Goal: Information Seeking & Learning: Learn about a topic

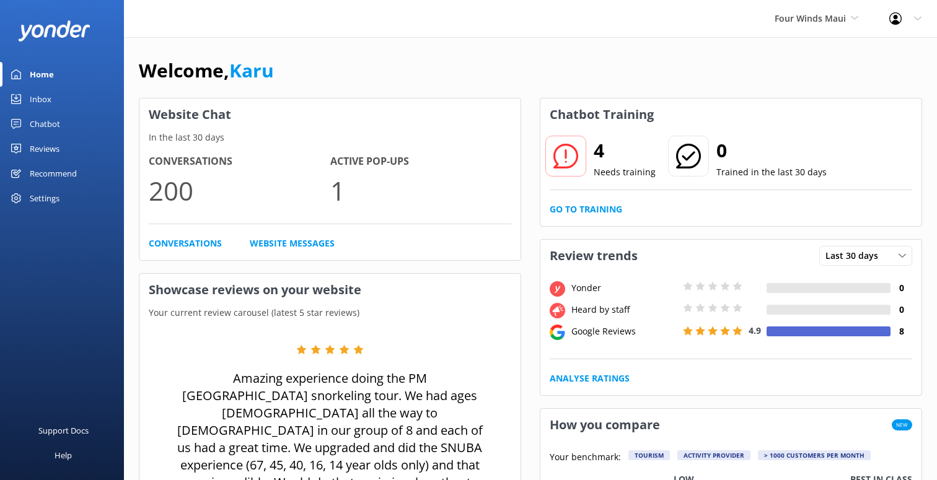
click at [59, 128] on link "Chatbot" at bounding box center [62, 124] width 124 height 25
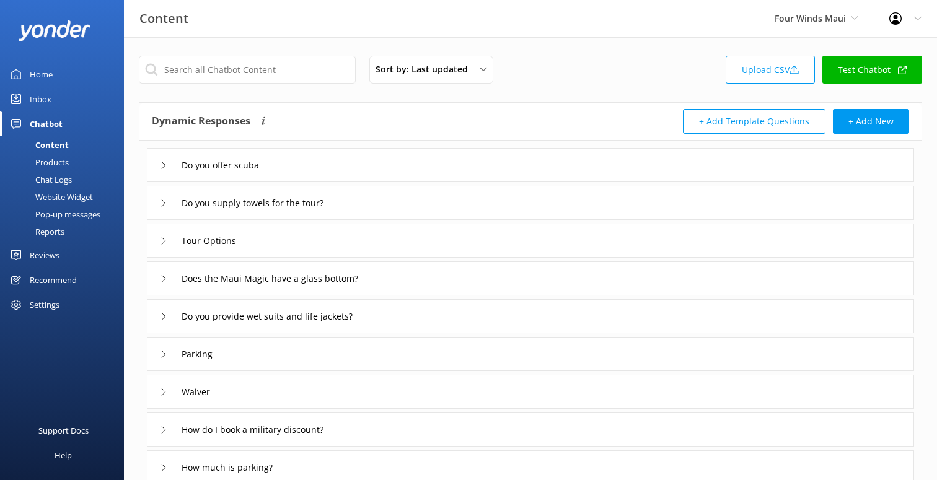
click at [66, 180] on div "Chat Logs" at bounding box center [39, 179] width 64 height 17
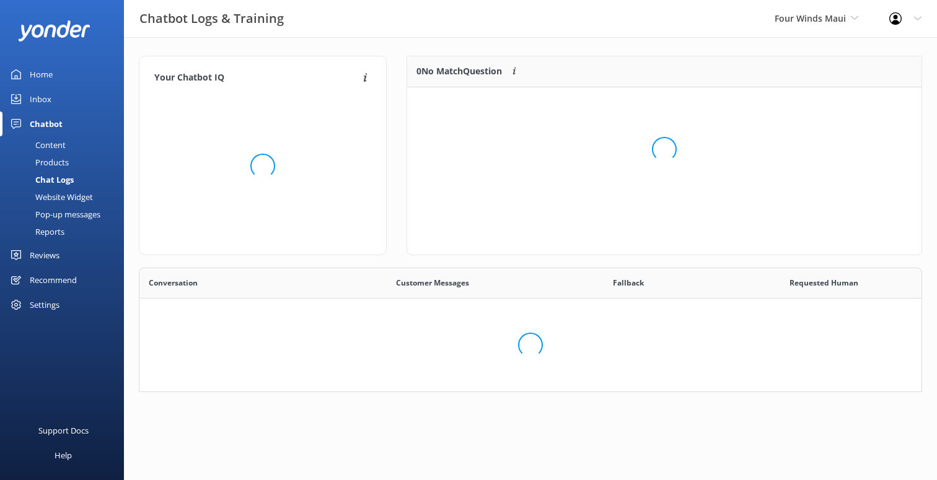
scroll to position [434, 782]
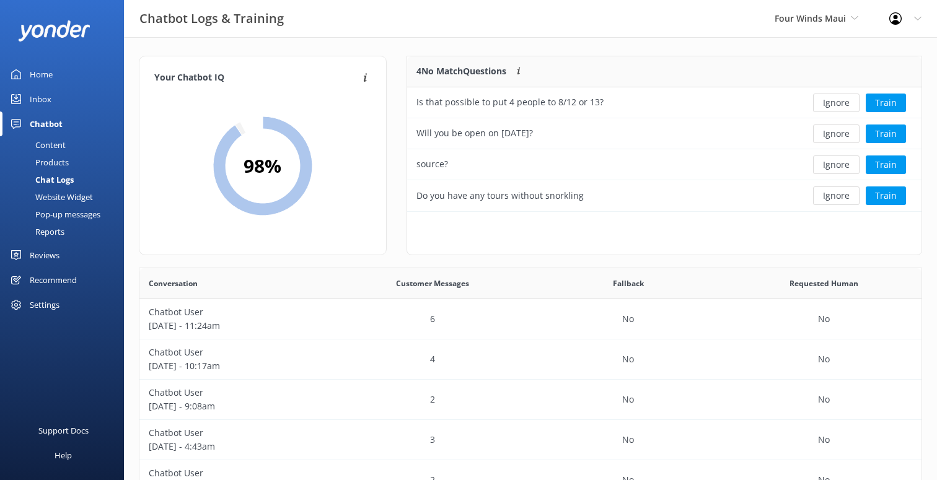
click at [56, 229] on div "Reports" at bounding box center [35, 231] width 57 height 17
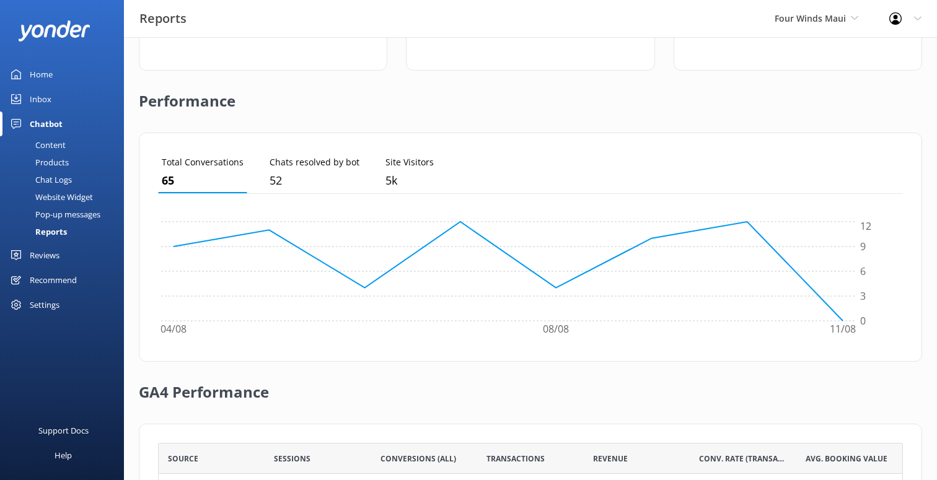
scroll to position [383, 0]
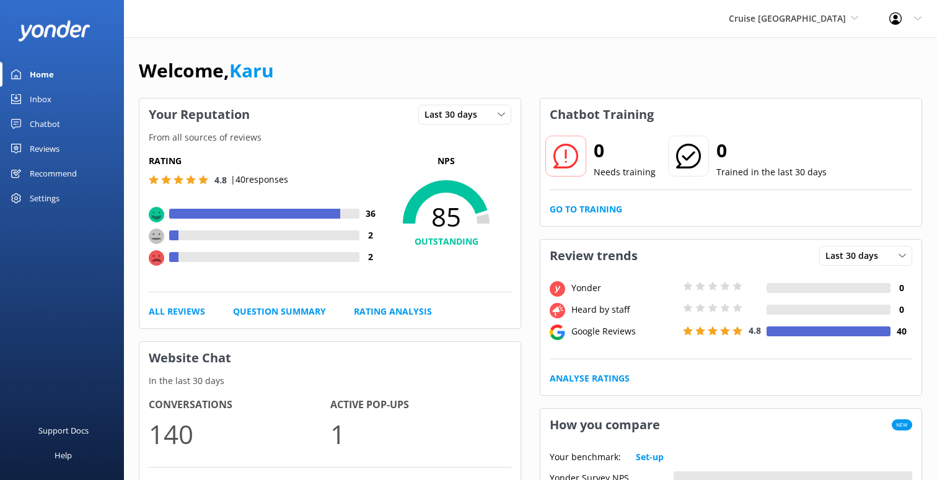
click at [46, 122] on div "Chatbot" at bounding box center [45, 124] width 30 height 25
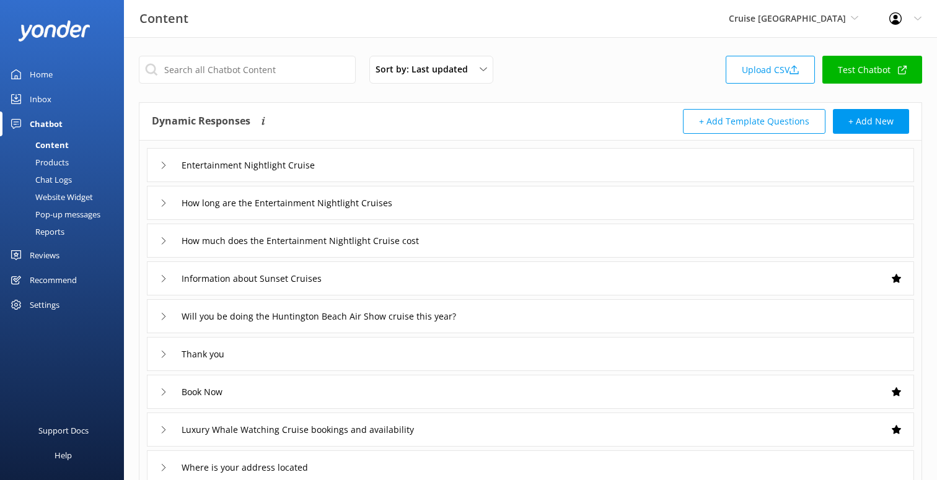
click at [54, 232] on div "Reports" at bounding box center [35, 231] width 57 height 17
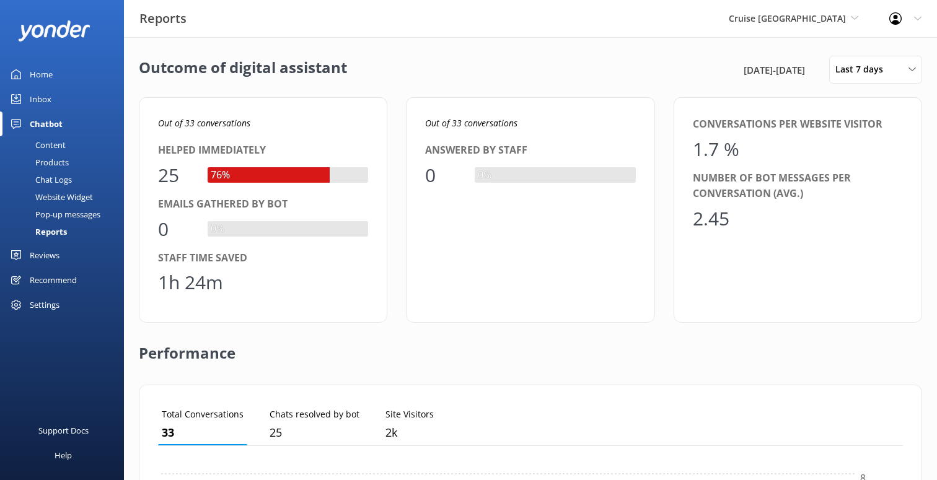
scroll to position [383, 0]
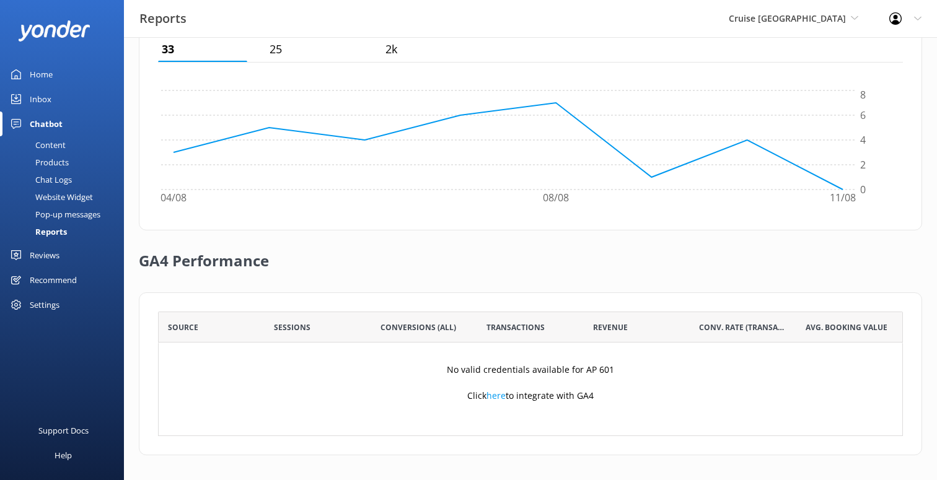
click at [61, 302] on div "Settings" at bounding box center [62, 304] width 124 height 25
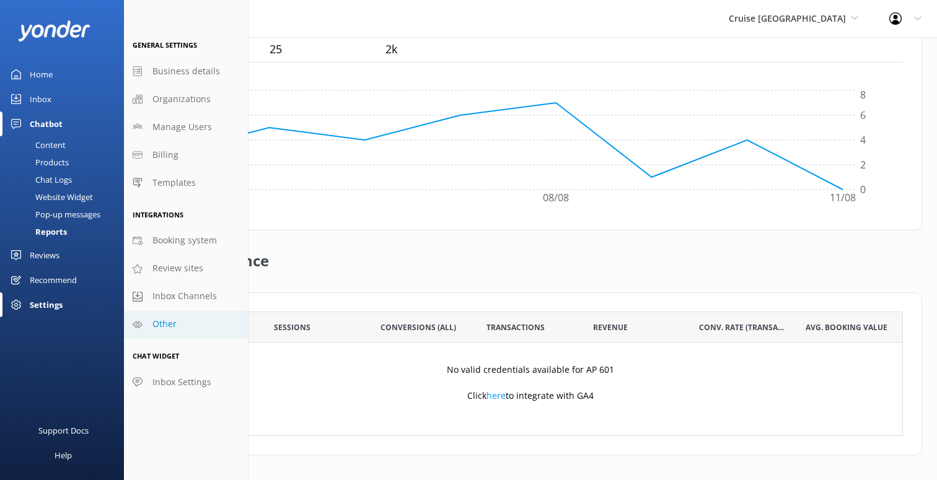
click at [175, 319] on span "Other" at bounding box center [164, 324] width 24 height 14
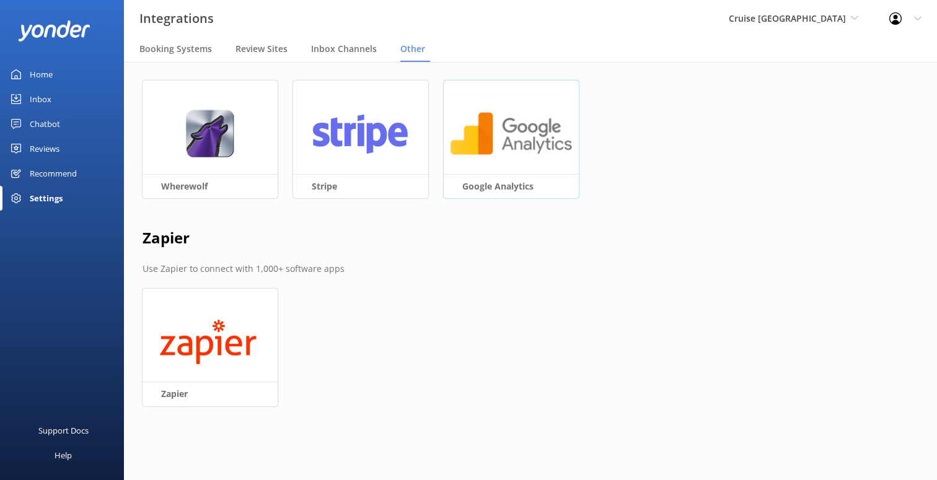
click at [509, 152] on img at bounding box center [511, 134] width 123 height 48
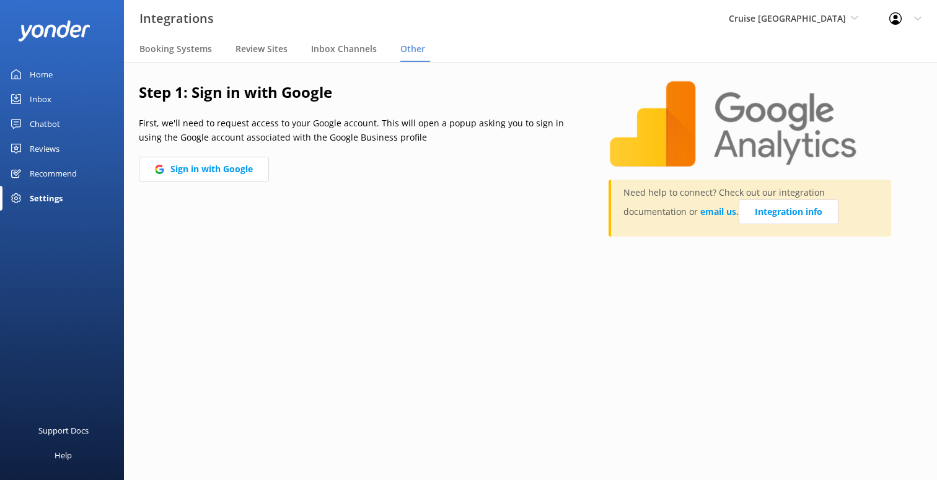
click at [45, 127] on div "Chatbot" at bounding box center [45, 124] width 30 height 25
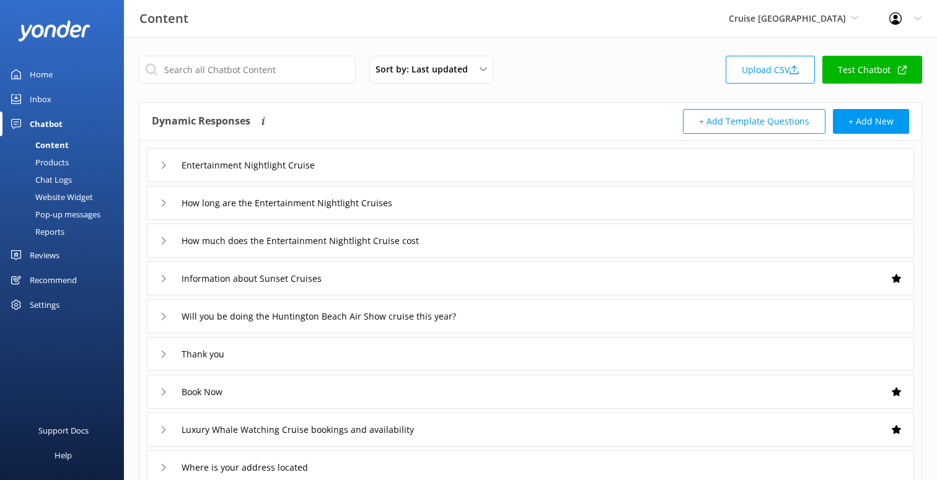
click at [65, 180] on div "Chat Logs" at bounding box center [39, 179] width 64 height 17
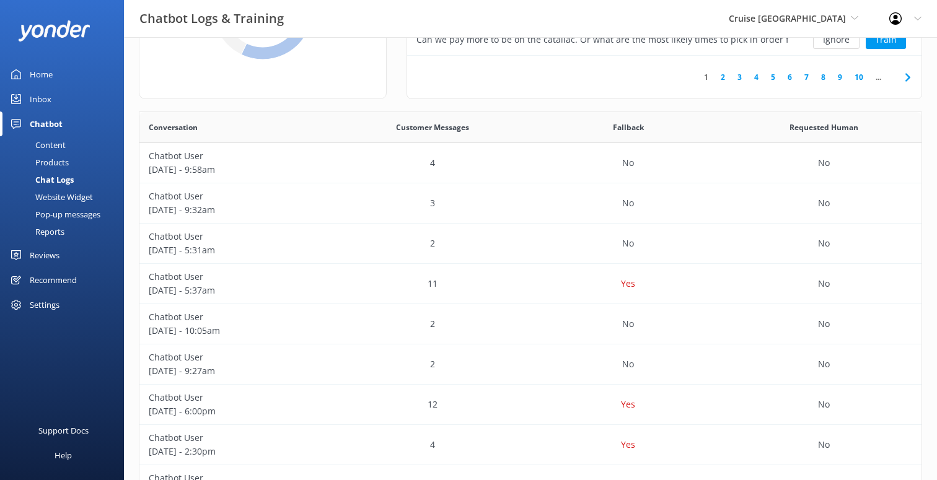
scroll to position [149, 0]
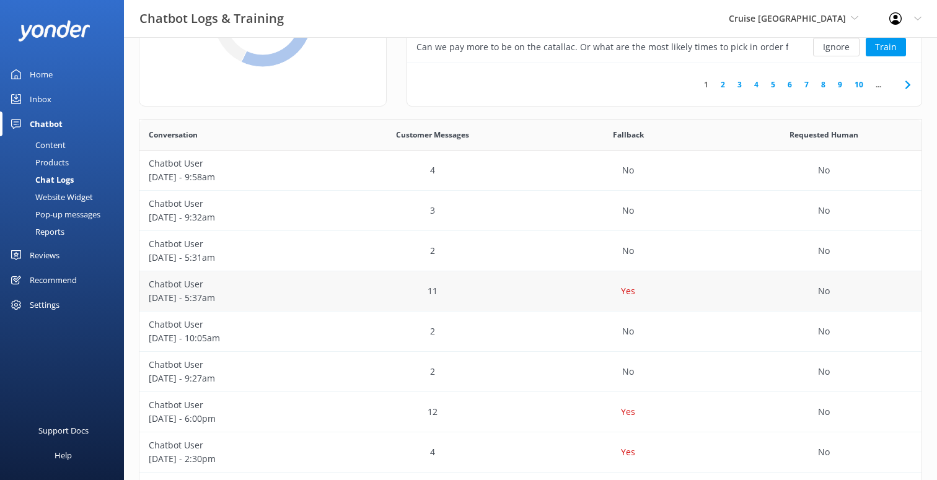
click at [352, 297] on div "11" at bounding box center [433, 291] width 196 height 40
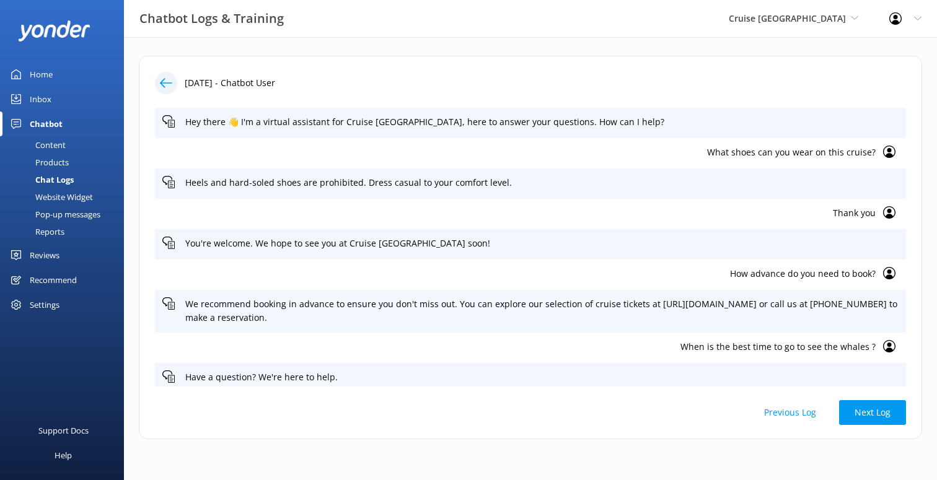
click at [165, 78] on use at bounding box center [166, 82] width 12 height 9
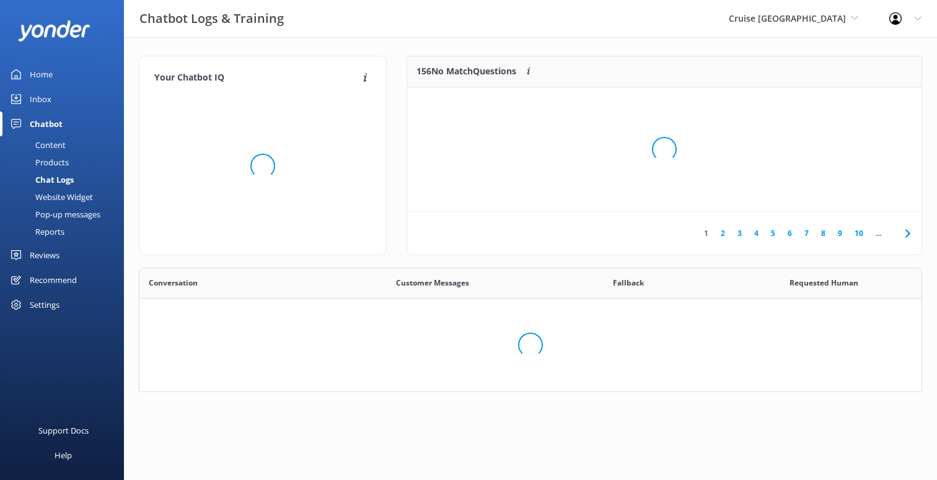
scroll to position [434, 782]
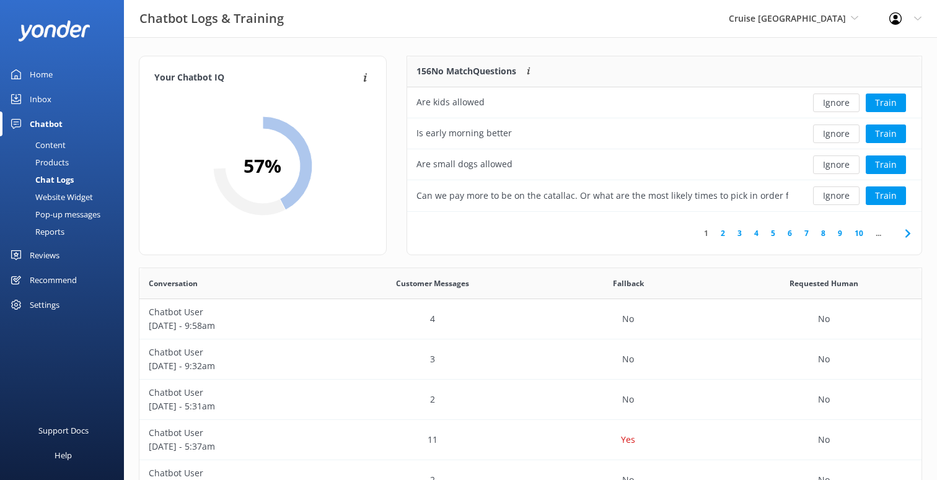
click at [76, 199] on div "Website Widget" at bounding box center [49, 196] width 85 height 17
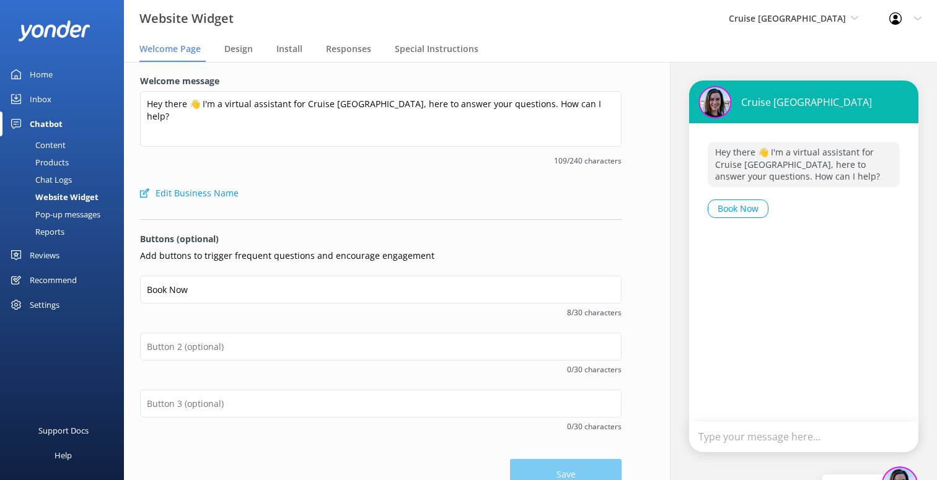
click at [61, 229] on div "Reports" at bounding box center [35, 231] width 57 height 17
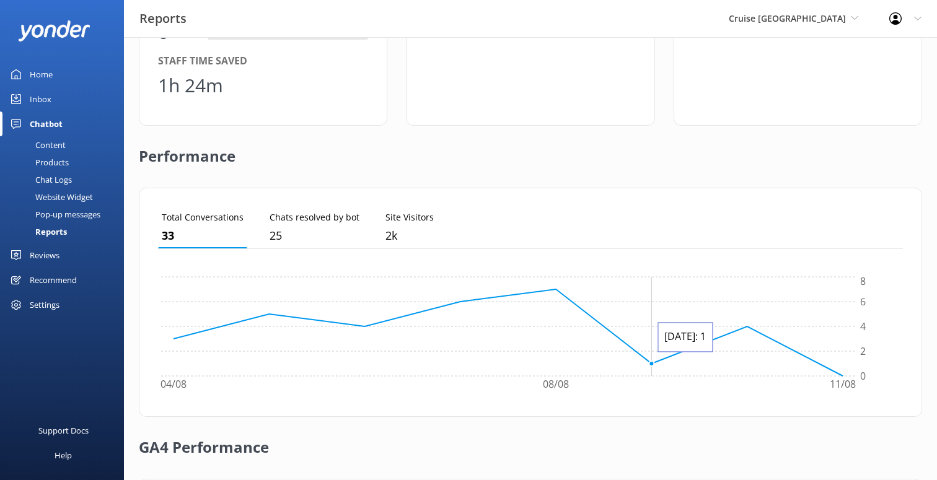
scroll to position [4, 0]
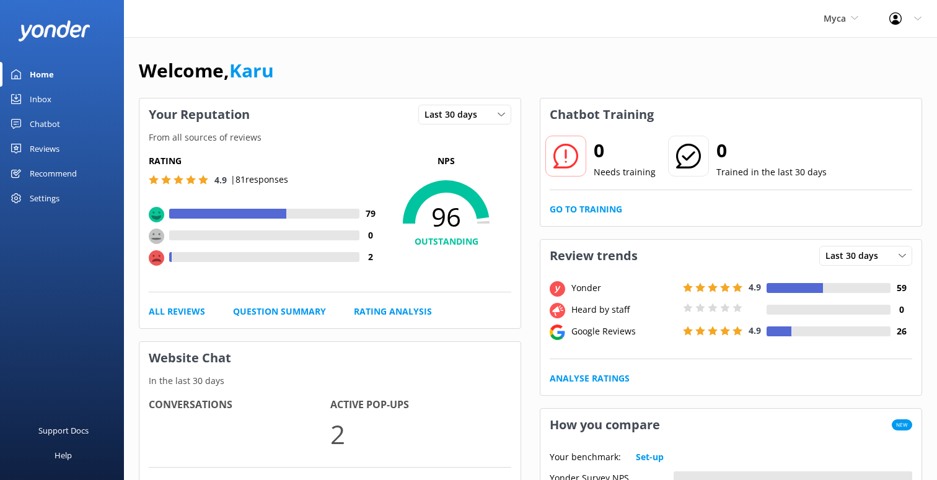
click at [62, 126] on link "Chatbot" at bounding box center [62, 124] width 124 height 25
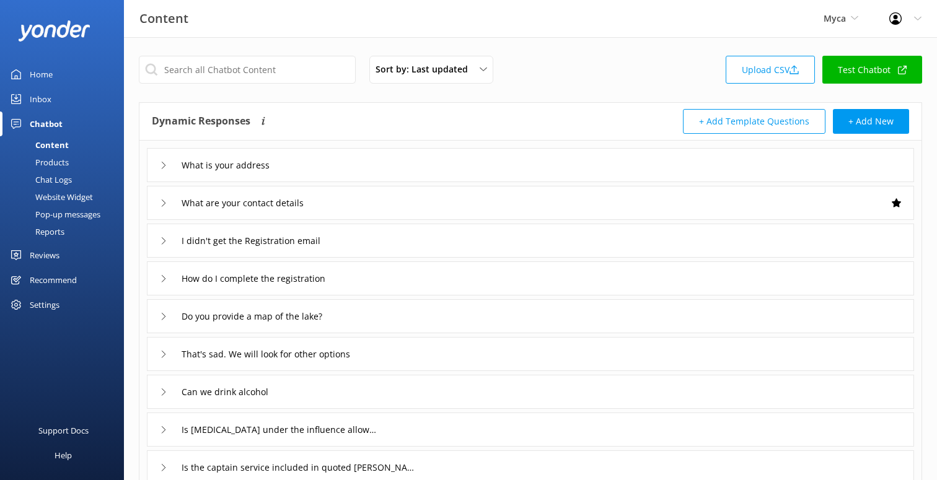
click at [65, 229] on link "Reports" at bounding box center [65, 231] width 116 height 17
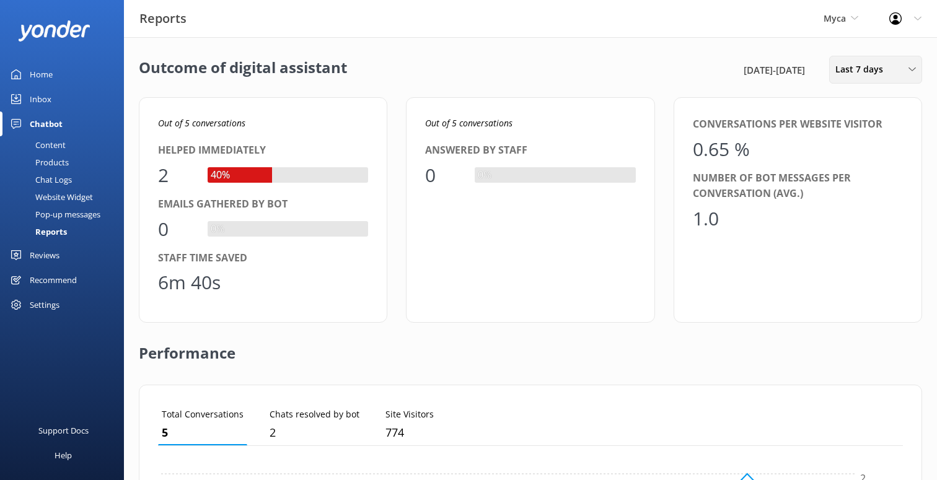
click at [882, 71] on span "Last 7 days" at bounding box center [862, 70] width 55 height 14
click at [866, 191] on link "Last 180 days" at bounding box center [884, 199] width 110 height 25
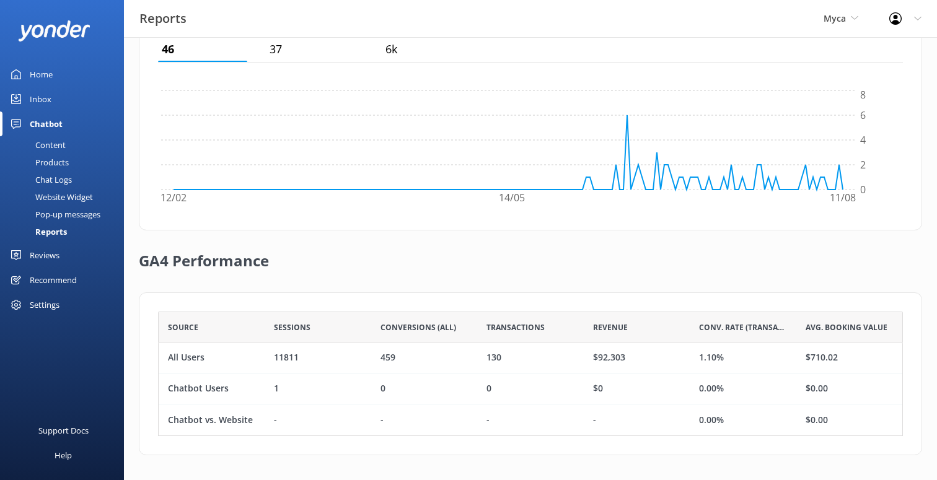
click at [678, 194] on icon "12/02 14/05 11/08 0 2 4 6 8" at bounding box center [526, 149] width 737 height 124
drag, startPoint x: 699, startPoint y: 328, endPoint x: 797, endPoint y: 326, distance: 97.3
click at [797, 326] on div "Source Sessions Conversions (All) Transactions Revenue Conv. Rate (Transactions…" at bounding box center [530, 327] width 745 height 31
click at [614, 326] on span "Revenue" at bounding box center [610, 328] width 35 height 12
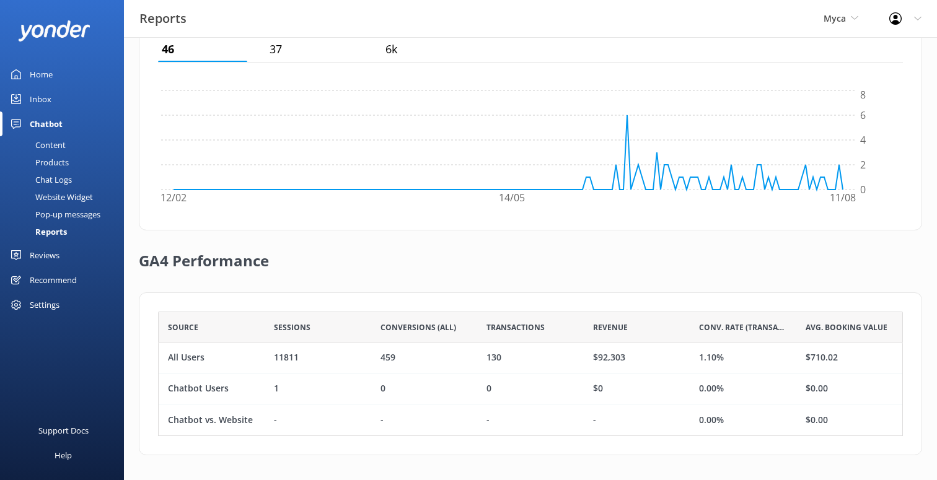
click at [515, 327] on span "Transactions" at bounding box center [515, 328] width 58 height 12
drag, startPoint x: 379, startPoint y: 329, endPoint x: 458, endPoint y: 328, distance: 79.3
click at [459, 328] on div "Conversions (All)" at bounding box center [424, 327] width 106 height 31
